Goal: Check status: Check status

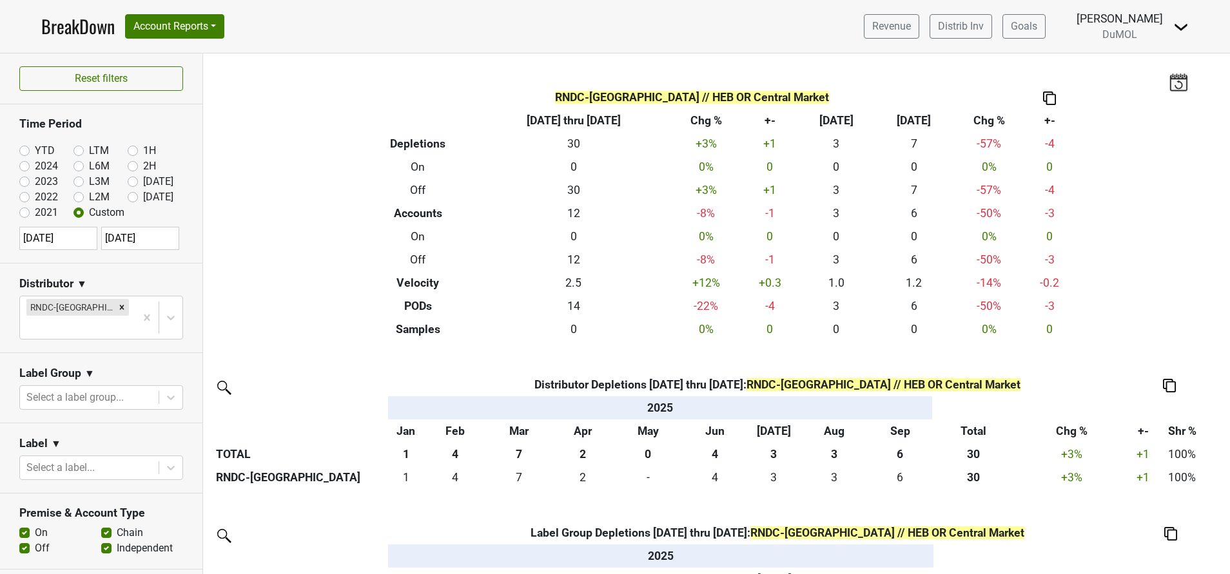
scroll to position [557, 0]
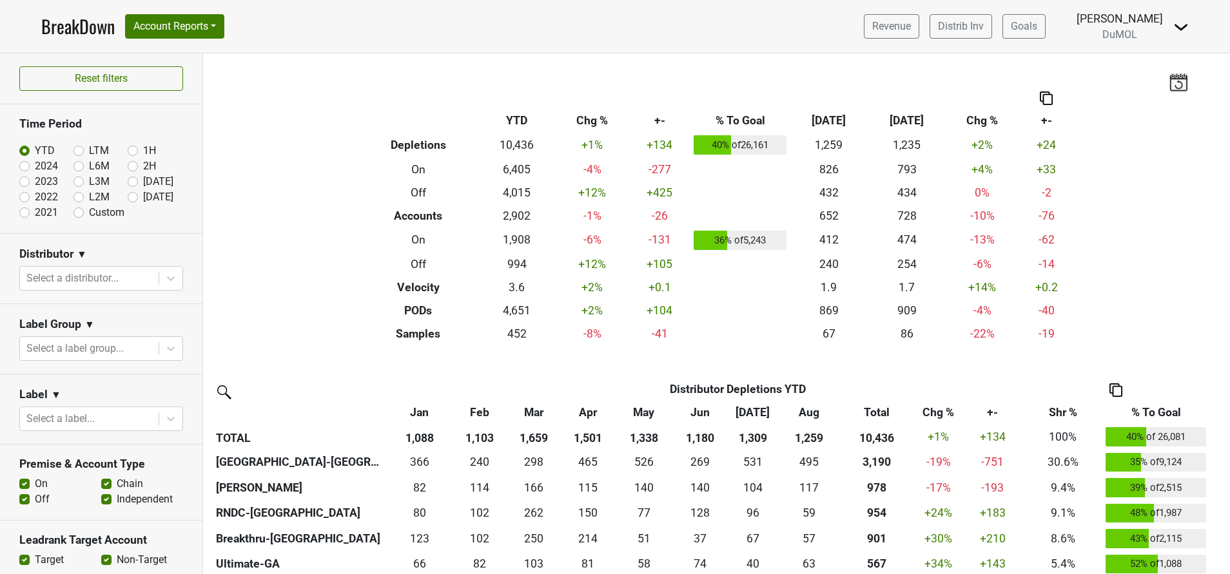
click at [143, 196] on label "[DATE]" at bounding box center [158, 197] width 30 height 15
click at [128, 196] on input "[DATE]" at bounding box center [154, 196] width 52 height 13
radio input "true"
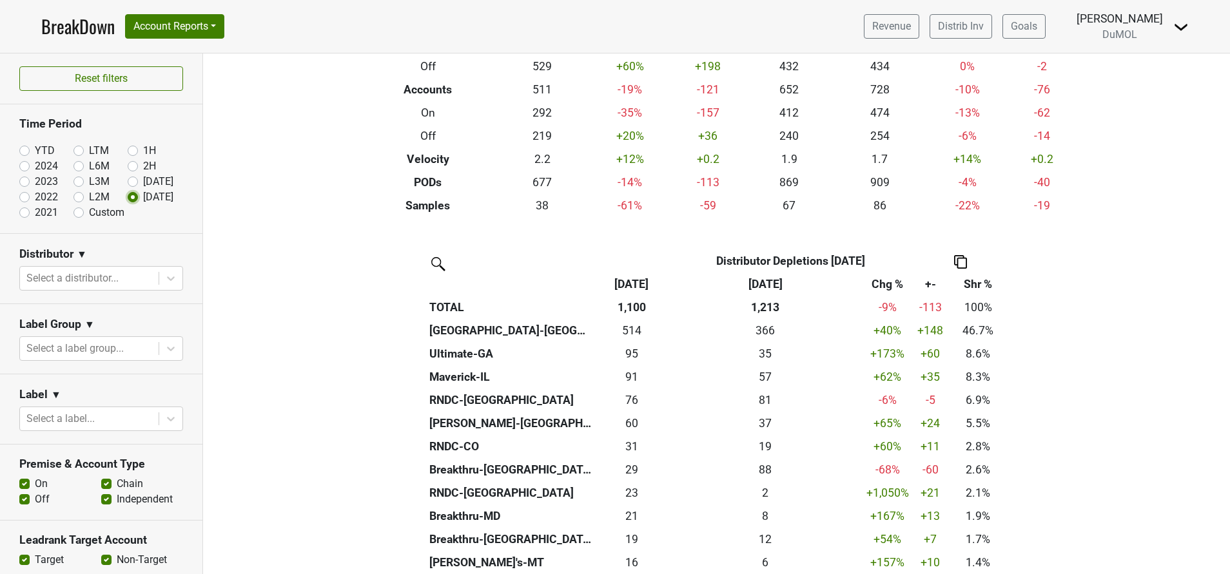
scroll to position [124, 0]
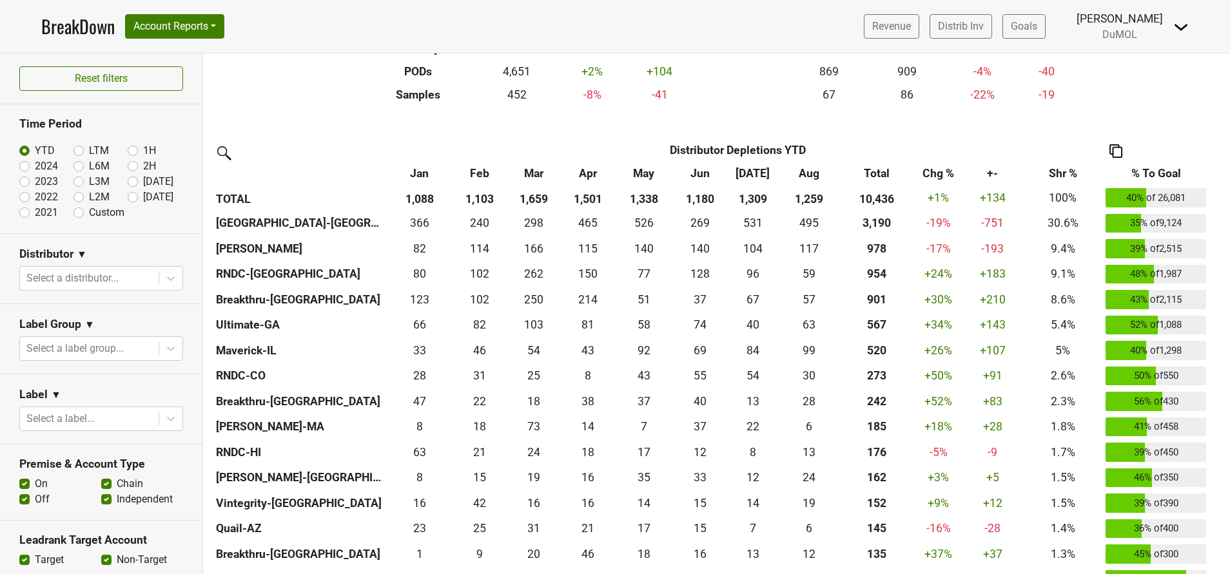
scroll to position [240, 0]
click at [143, 200] on label "[DATE]" at bounding box center [158, 197] width 30 height 15
click at [128, 200] on input "[DATE]" at bounding box center [154, 196] width 52 height 13
radio input "true"
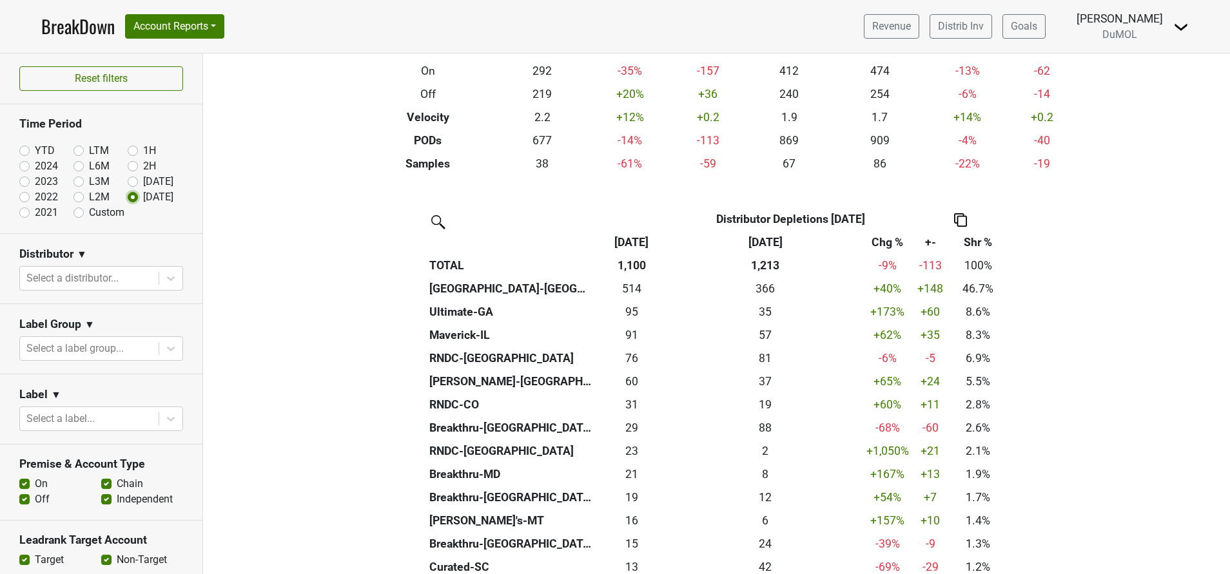
scroll to position [164, 0]
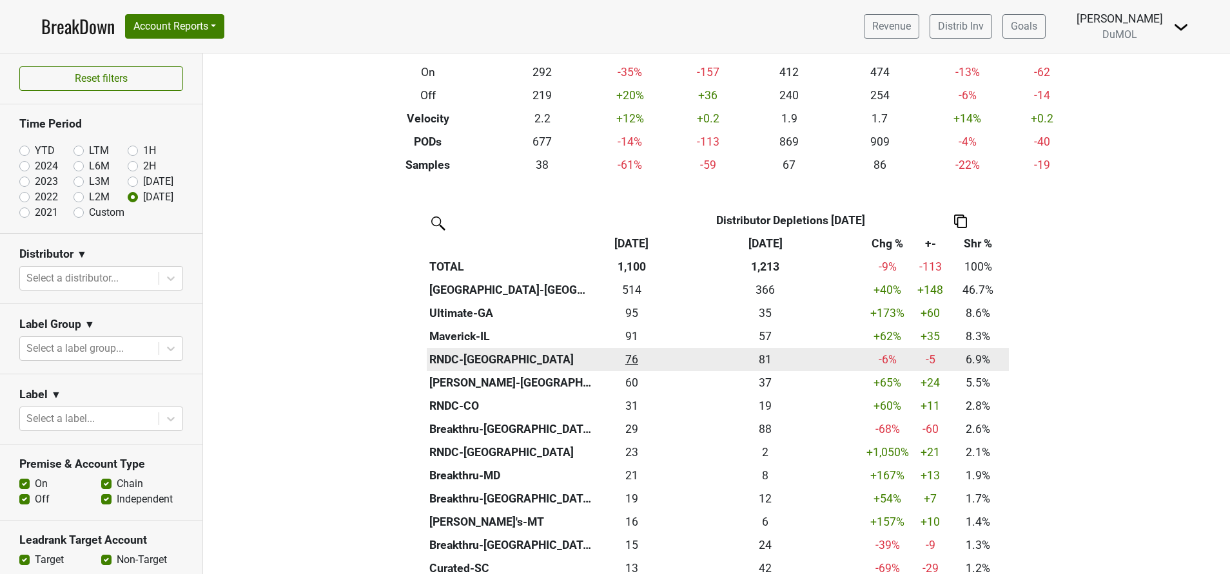
click at [624, 360] on div "75.835 76" at bounding box center [632, 359] width 68 height 17
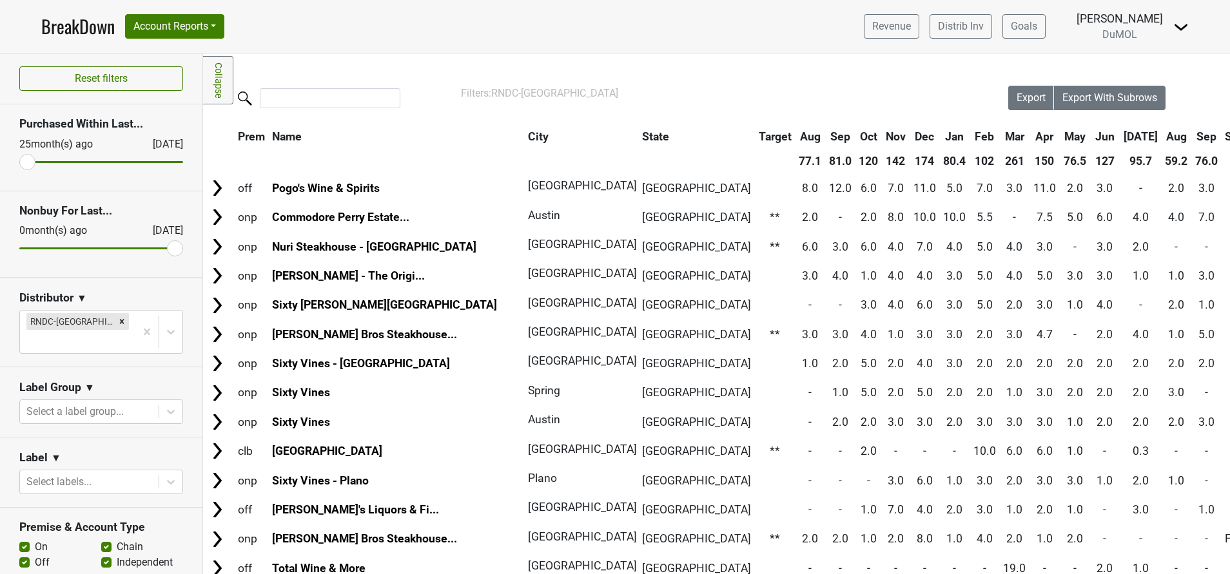
click at [1192, 137] on th "Sep" at bounding box center [1206, 136] width 29 height 23
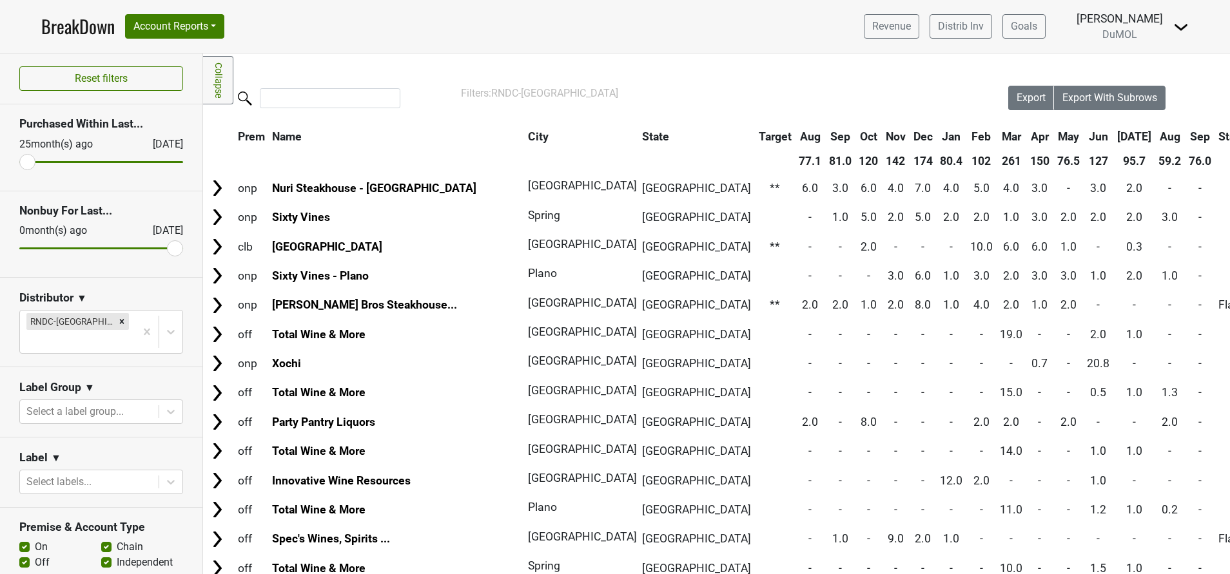
click at [1186, 137] on th "Sep" at bounding box center [1200, 136] width 29 height 23
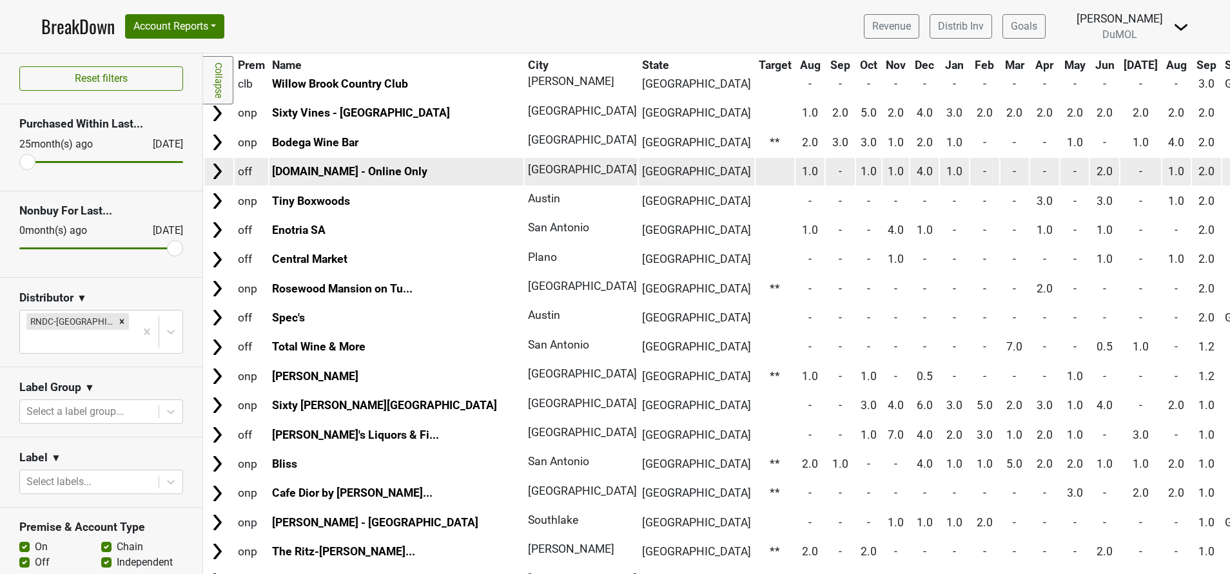
scroll to position [286, 0]
